Goal: Navigation & Orientation: Find specific page/section

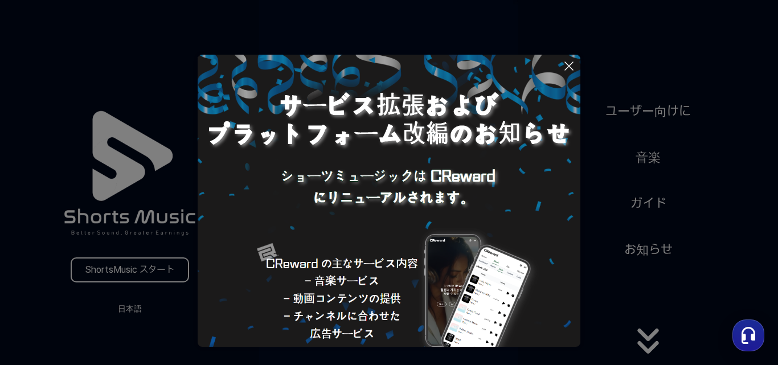
click at [117, 310] on button at bounding box center [389, 182] width 778 height 365
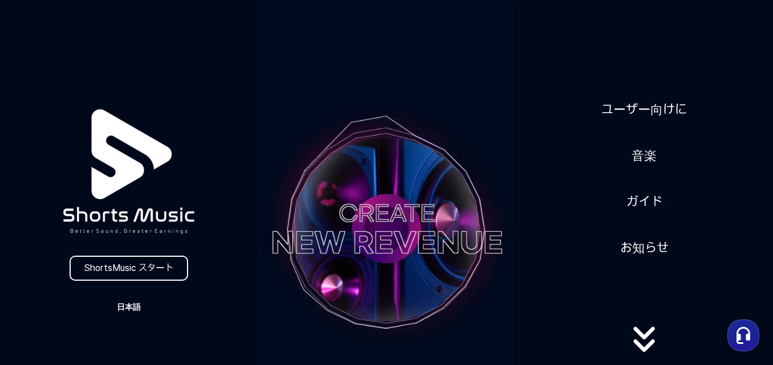
click at [129, 309] on button "日本語" at bounding box center [128, 307] width 55 height 16
click at [120, 354] on button "日本語" at bounding box center [129, 354] width 46 height 11
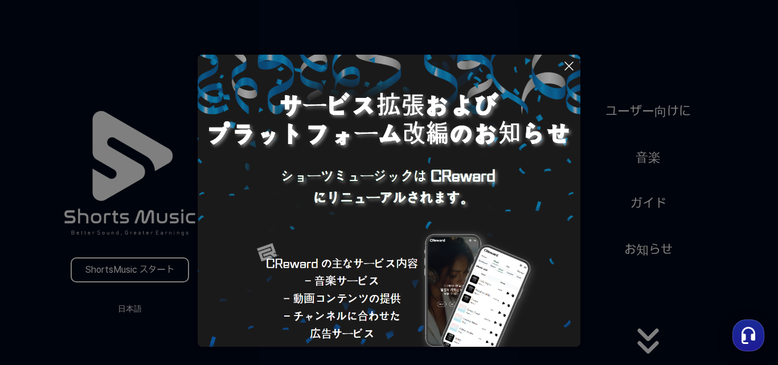
click at [567, 67] on icon at bounding box center [569, 66] width 14 height 14
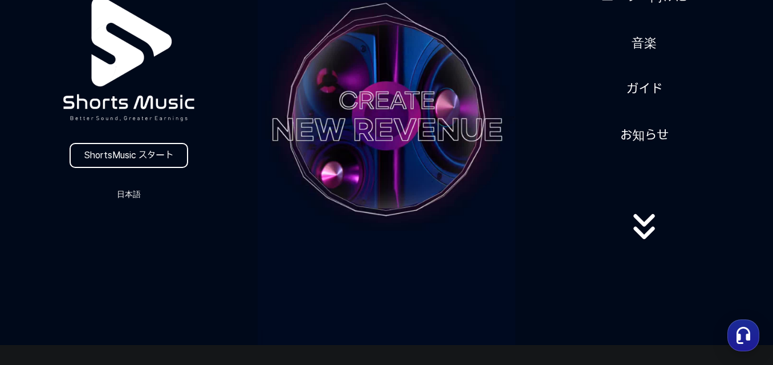
scroll to position [57, 0]
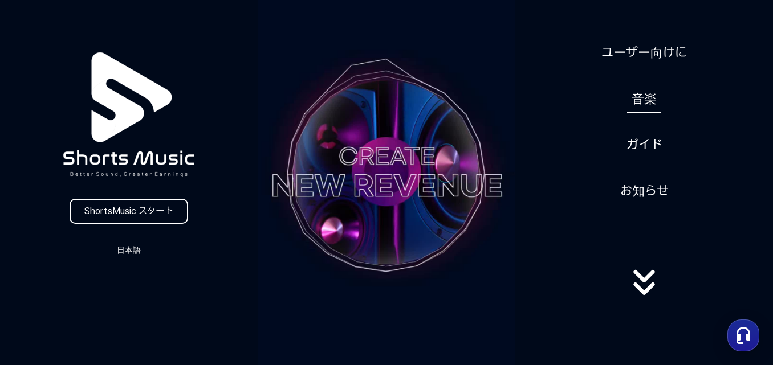
click at [644, 99] on link "音楽" at bounding box center [644, 99] width 34 height 28
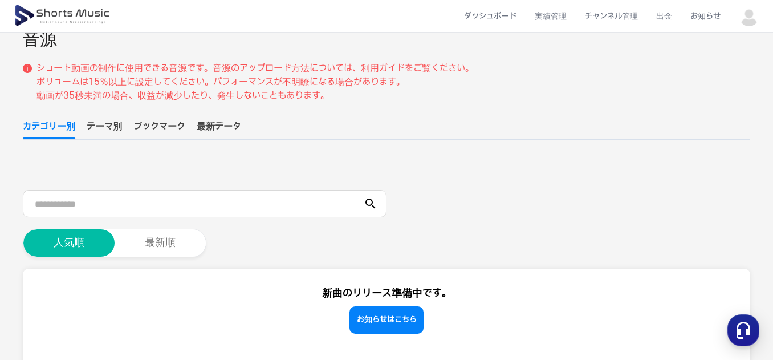
scroll to position [114, 0]
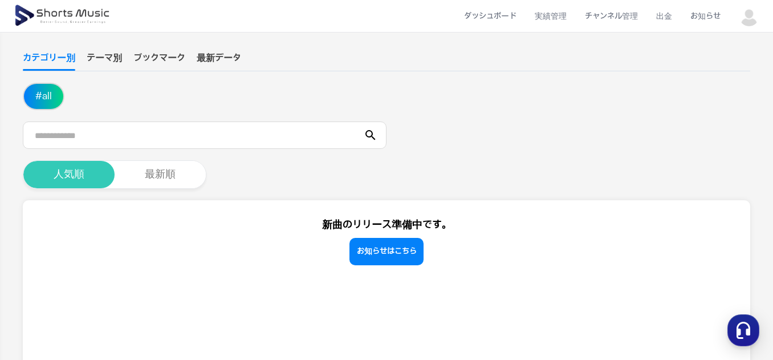
click at [83, 173] on button "人気順" at bounding box center [68, 174] width 91 height 27
click at [371, 134] on icon at bounding box center [371, 135] width 14 height 14
click at [92, 177] on button "人気順" at bounding box center [68, 174] width 91 height 27
click at [121, 61] on button "テーマ別" at bounding box center [104, 60] width 35 height 19
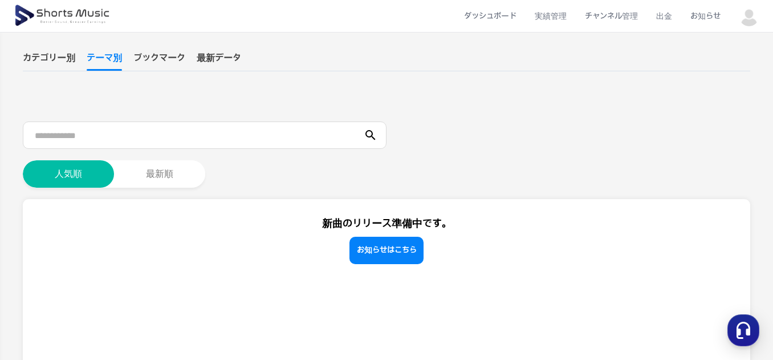
click at [54, 54] on button "カテゴリー別" at bounding box center [49, 60] width 52 height 19
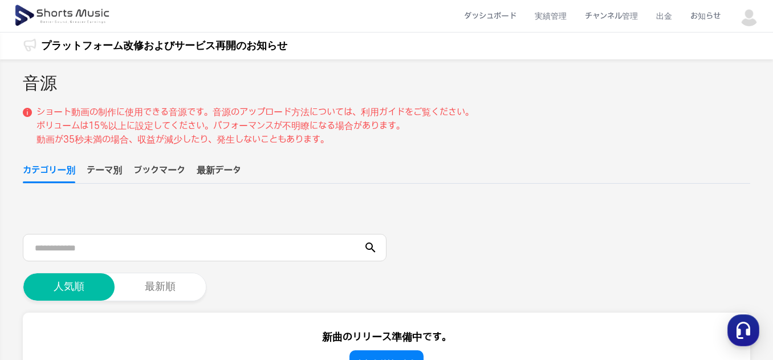
scroll to position [0, 0]
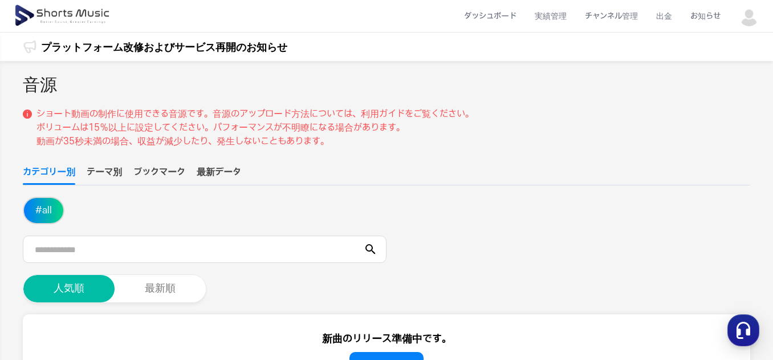
click at [108, 169] on button "テーマ別" at bounding box center [104, 174] width 35 height 19
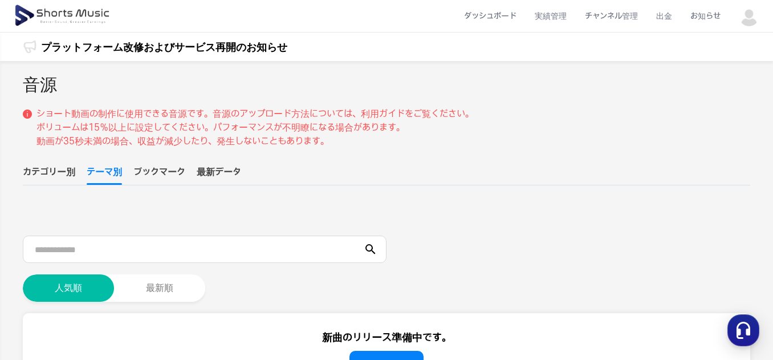
click at [148, 168] on button "ブックマーク" at bounding box center [159, 174] width 52 height 19
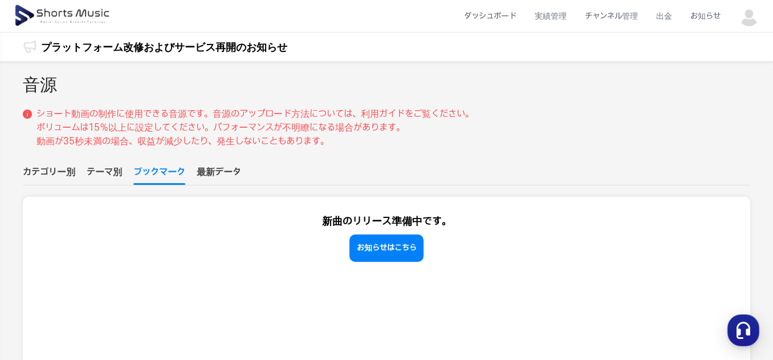
click at [117, 170] on button "テーマ別" at bounding box center [104, 174] width 35 height 19
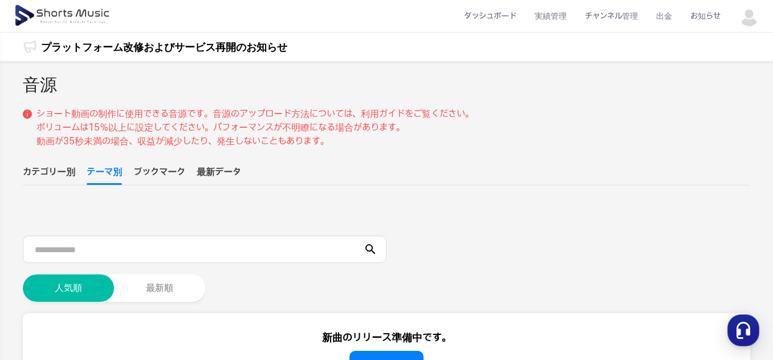
drag, startPoint x: 103, startPoint y: 218, endPoint x: 108, endPoint y: 239, distance: 21.6
click at [103, 217] on ul "# all" at bounding box center [386, 210] width 727 height 27
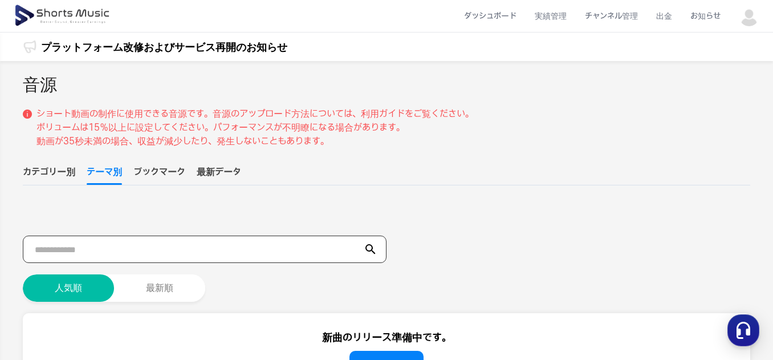
click at [116, 256] on input "text" at bounding box center [205, 248] width 364 height 27
type input "***"
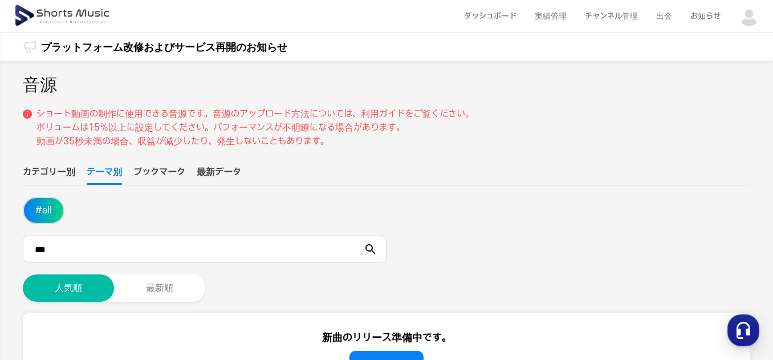
click at [371, 246] on icon at bounding box center [371, 249] width 14 height 14
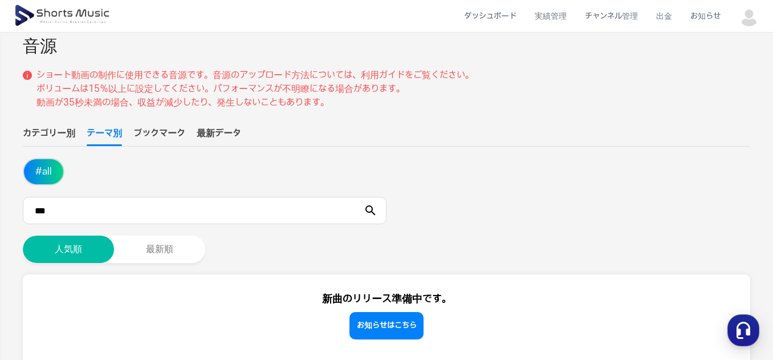
scroll to position [114, 0]
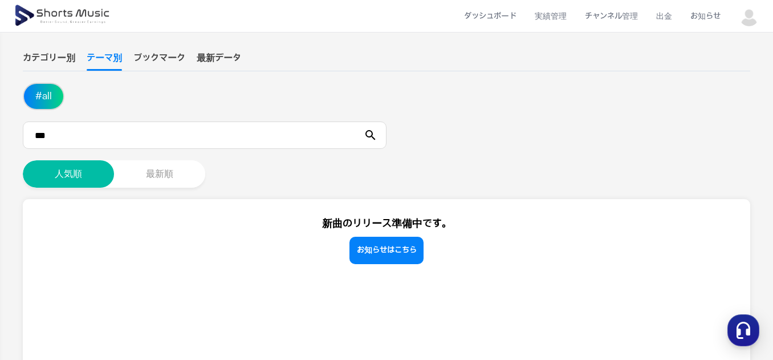
click at [142, 172] on button "最新順" at bounding box center [159, 173] width 91 height 27
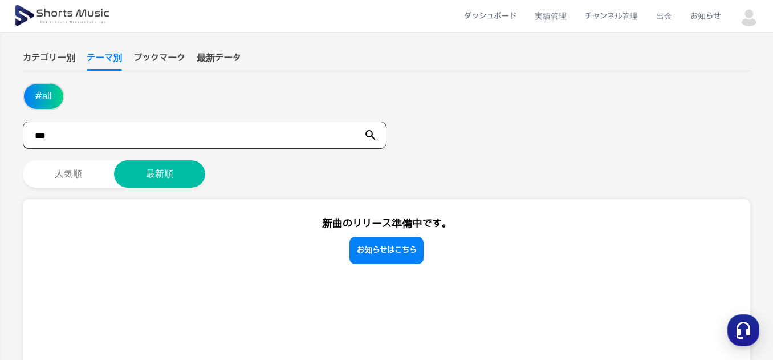
click at [43, 138] on input "***" at bounding box center [205, 134] width 364 height 27
click at [206, 57] on button "最新データ" at bounding box center [219, 60] width 44 height 19
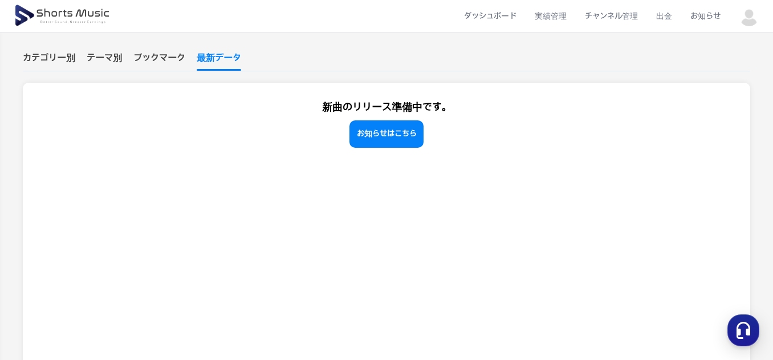
click at [55, 59] on button "カテゴリー別" at bounding box center [49, 60] width 52 height 19
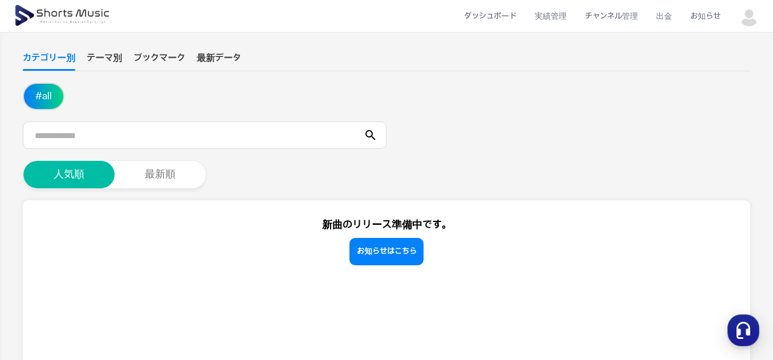
click at [51, 94] on button "# all" at bounding box center [43, 96] width 39 height 25
click at [59, 140] on input "text" at bounding box center [205, 134] width 364 height 27
click at [154, 175] on button "最新順" at bounding box center [160, 174] width 91 height 27
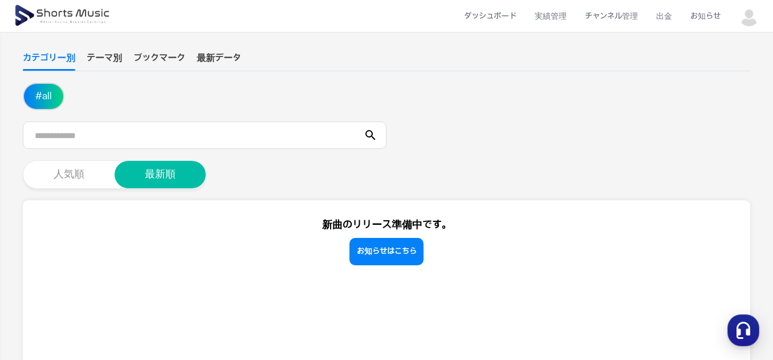
click at [105, 179] on button "人気順" at bounding box center [68, 174] width 91 height 27
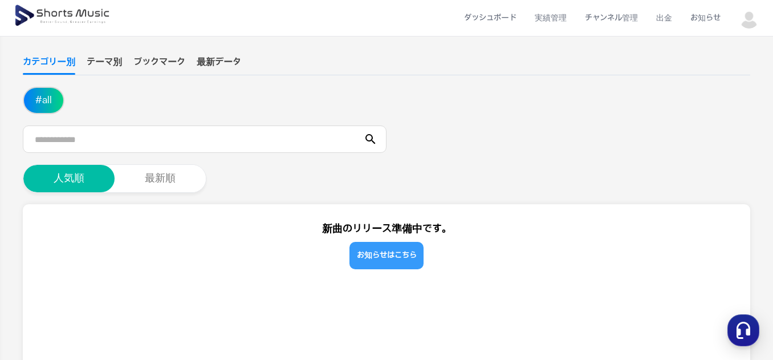
click at [376, 256] on link "お知らせはこちら" at bounding box center [386, 255] width 74 height 27
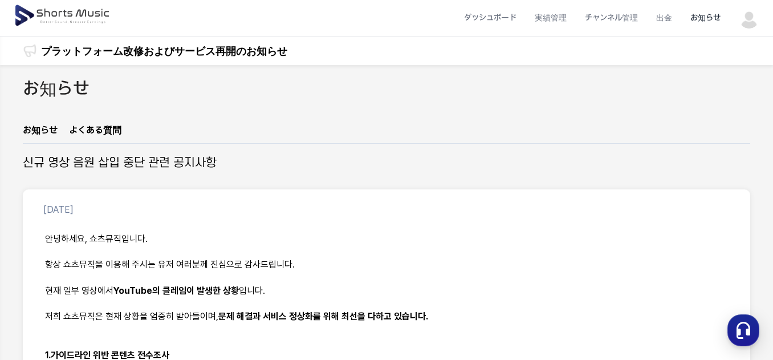
scroll to position [117, 0]
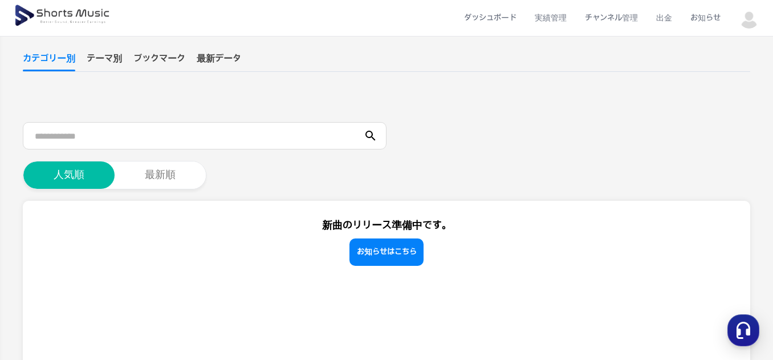
click at [756, 14] on img at bounding box center [749, 18] width 21 height 21
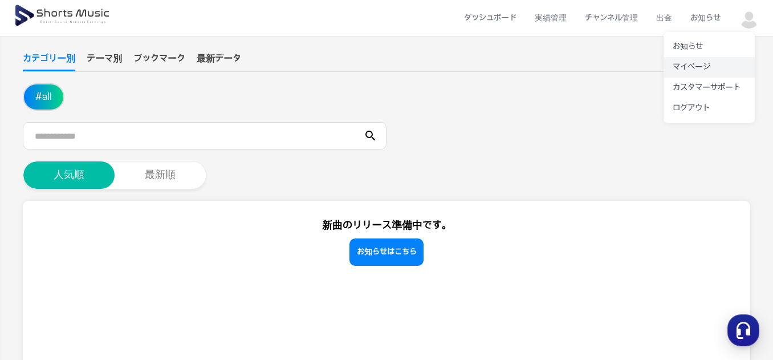
click at [697, 64] on link "マイページ" at bounding box center [708, 67] width 91 height 21
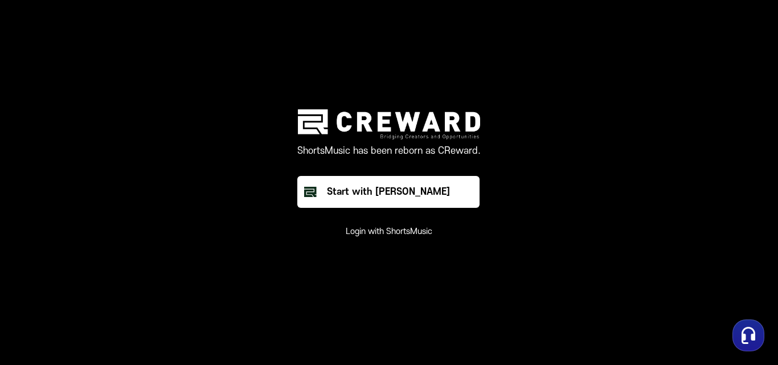
click at [412, 233] on button "Login with ShortsMusic" at bounding box center [389, 231] width 87 height 11
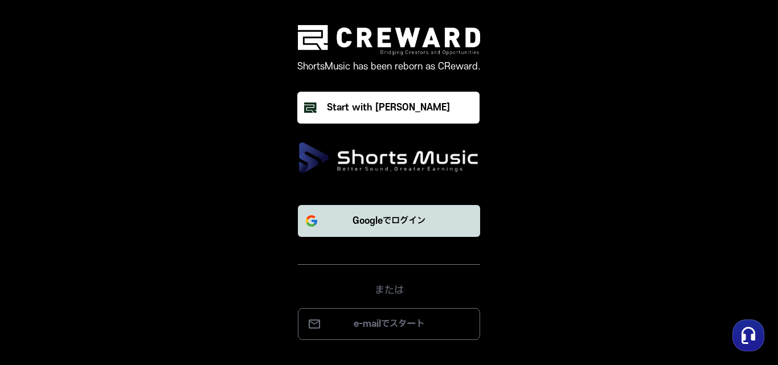
click at [383, 222] on p "Googleでログイン" at bounding box center [389, 221] width 73 height 14
